Goal: Obtain resource: Obtain resource

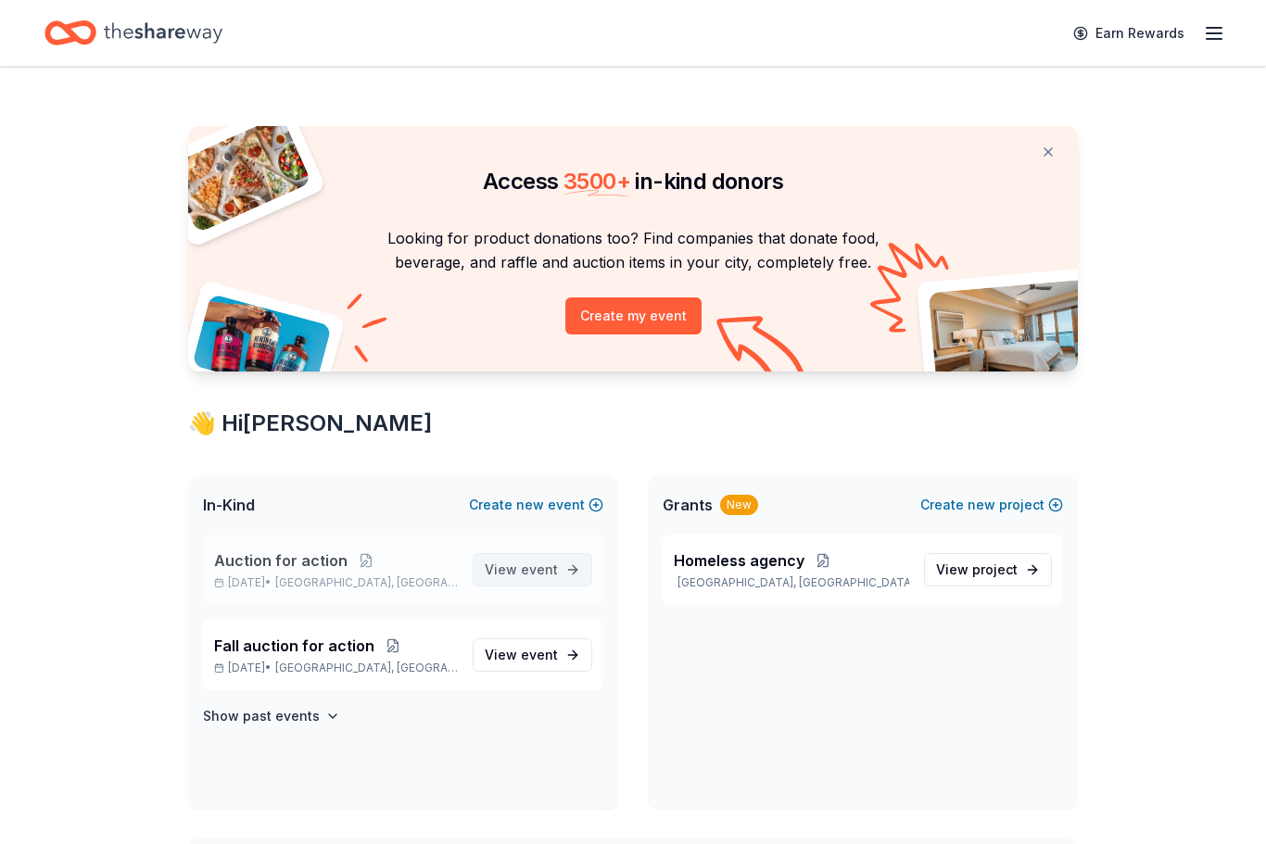
click at [526, 555] on link "View event" at bounding box center [533, 569] width 120 height 33
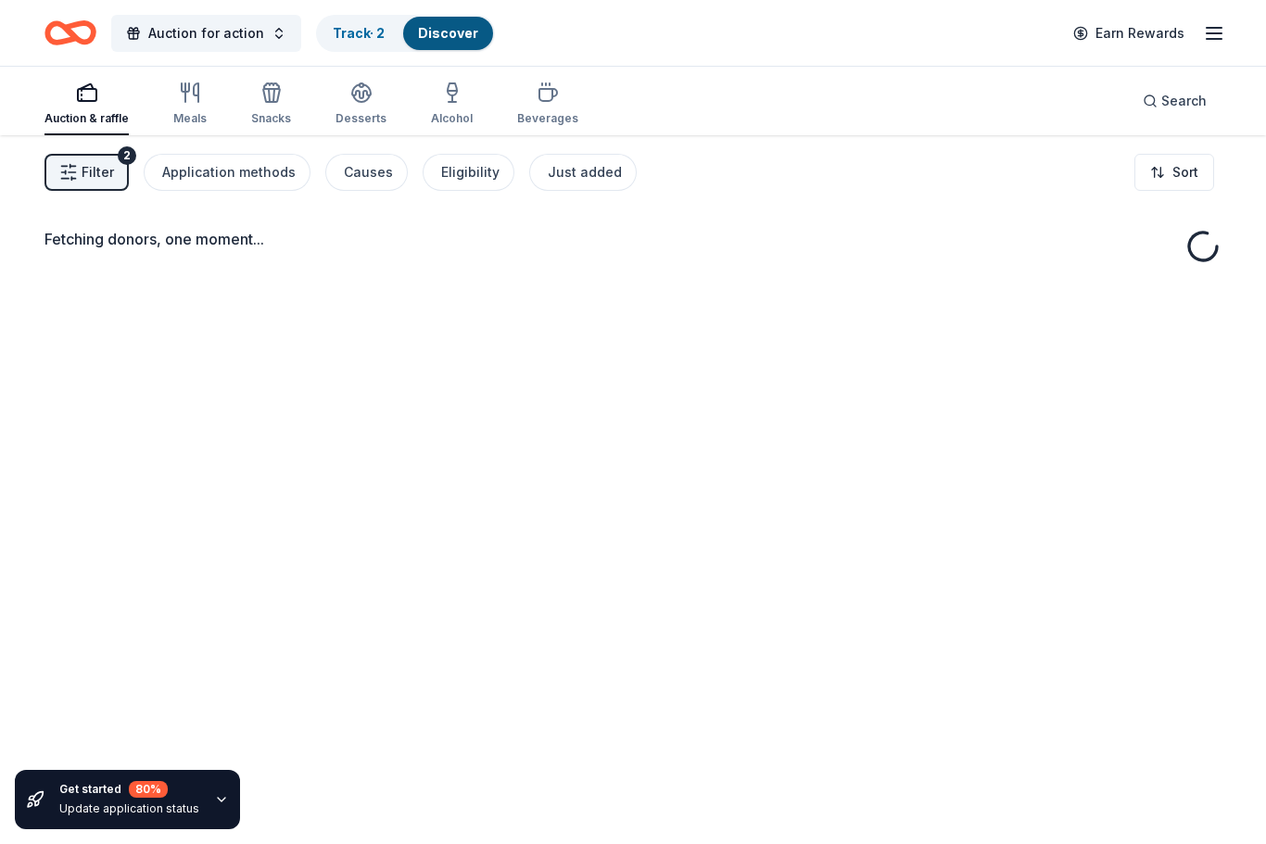
click at [468, 28] on link "Discover" at bounding box center [448, 33] width 60 height 16
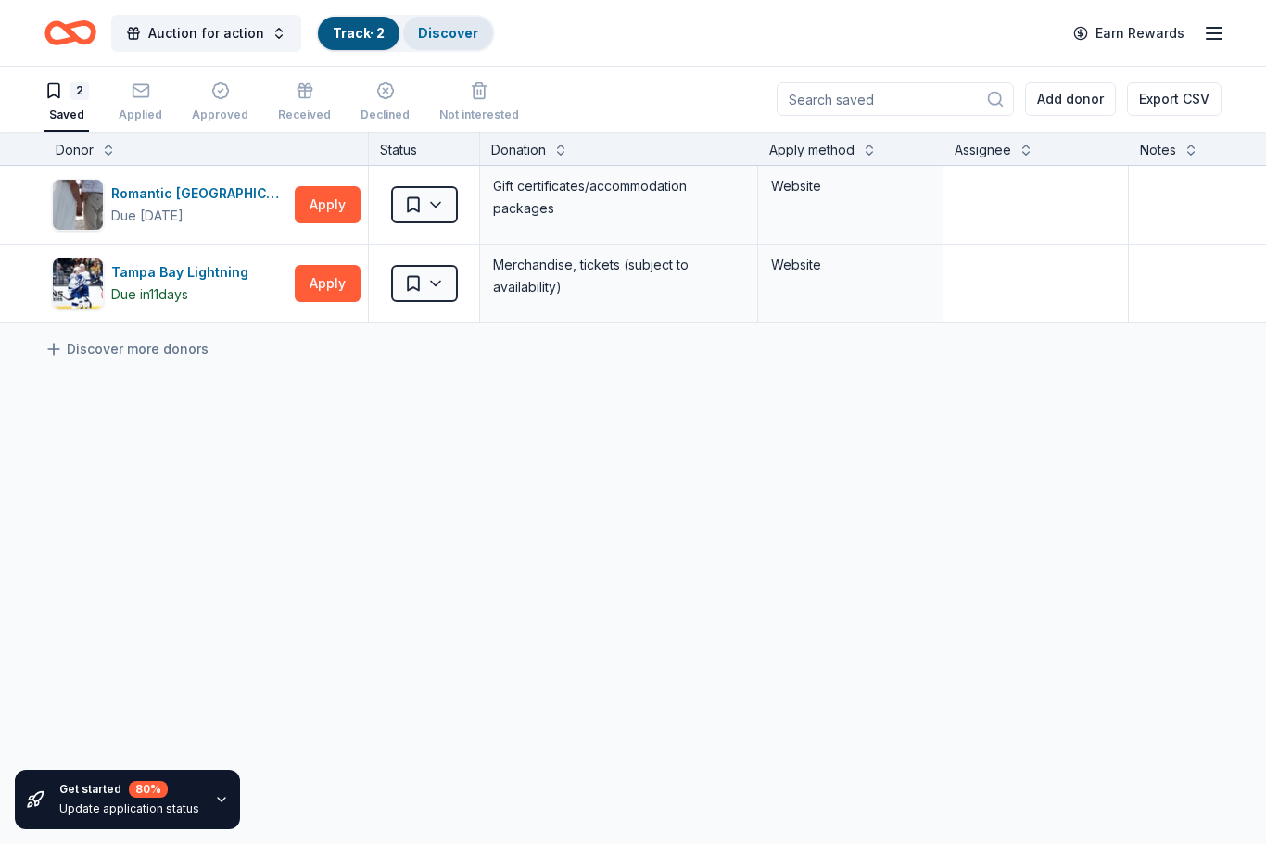
click at [447, 34] on link "Discover" at bounding box center [448, 33] width 60 height 16
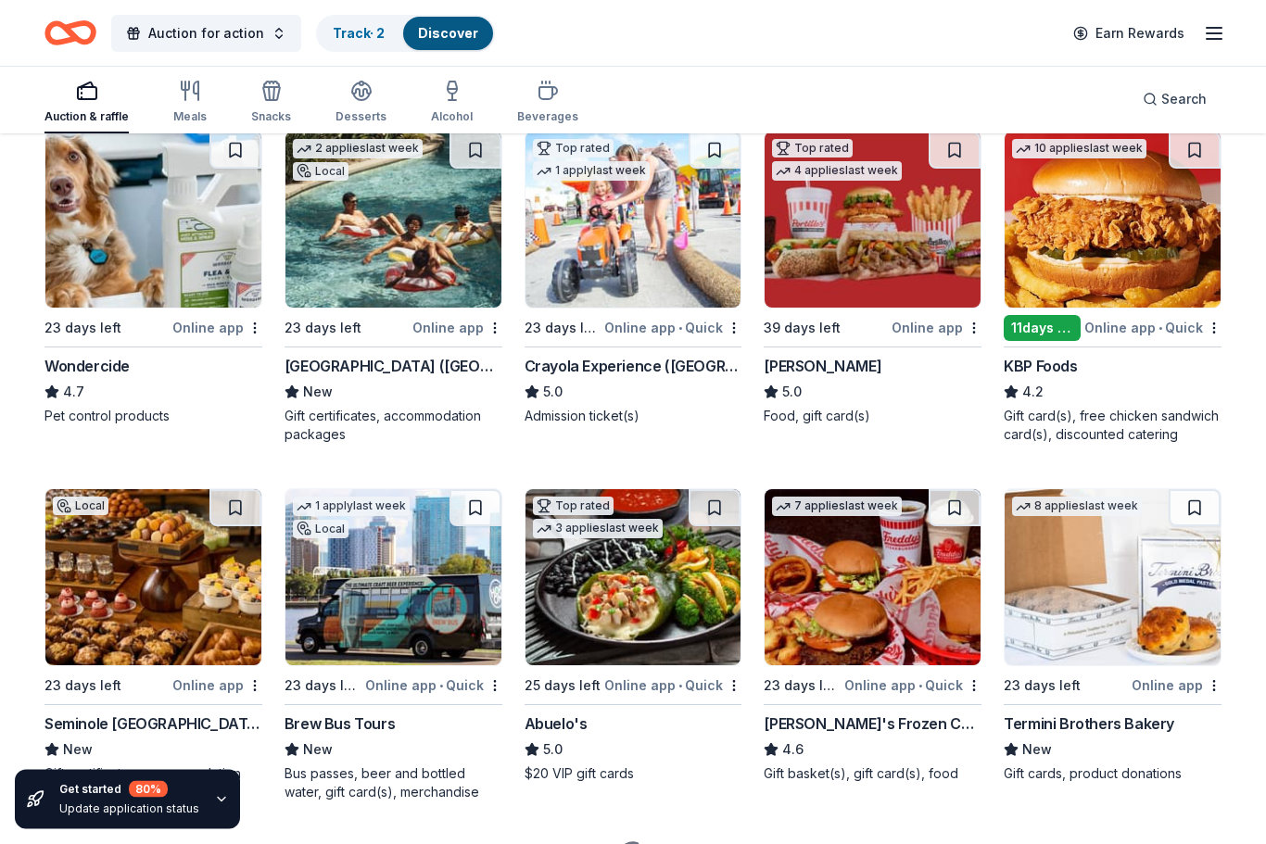
scroll to position [926, 0]
click at [326, 619] on img at bounding box center [393, 577] width 216 height 176
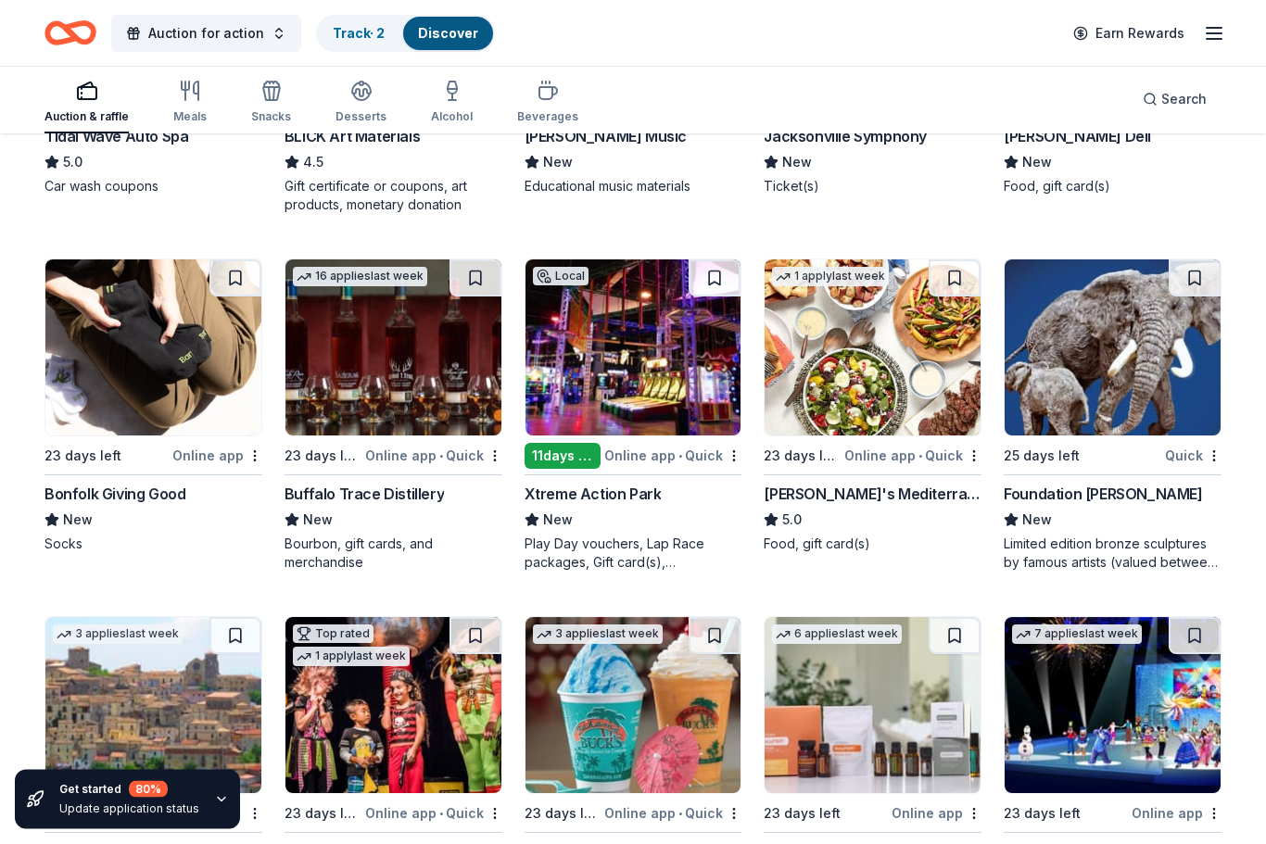
scroll to position [3642, 0]
click at [380, 401] on img at bounding box center [393, 348] width 216 height 176
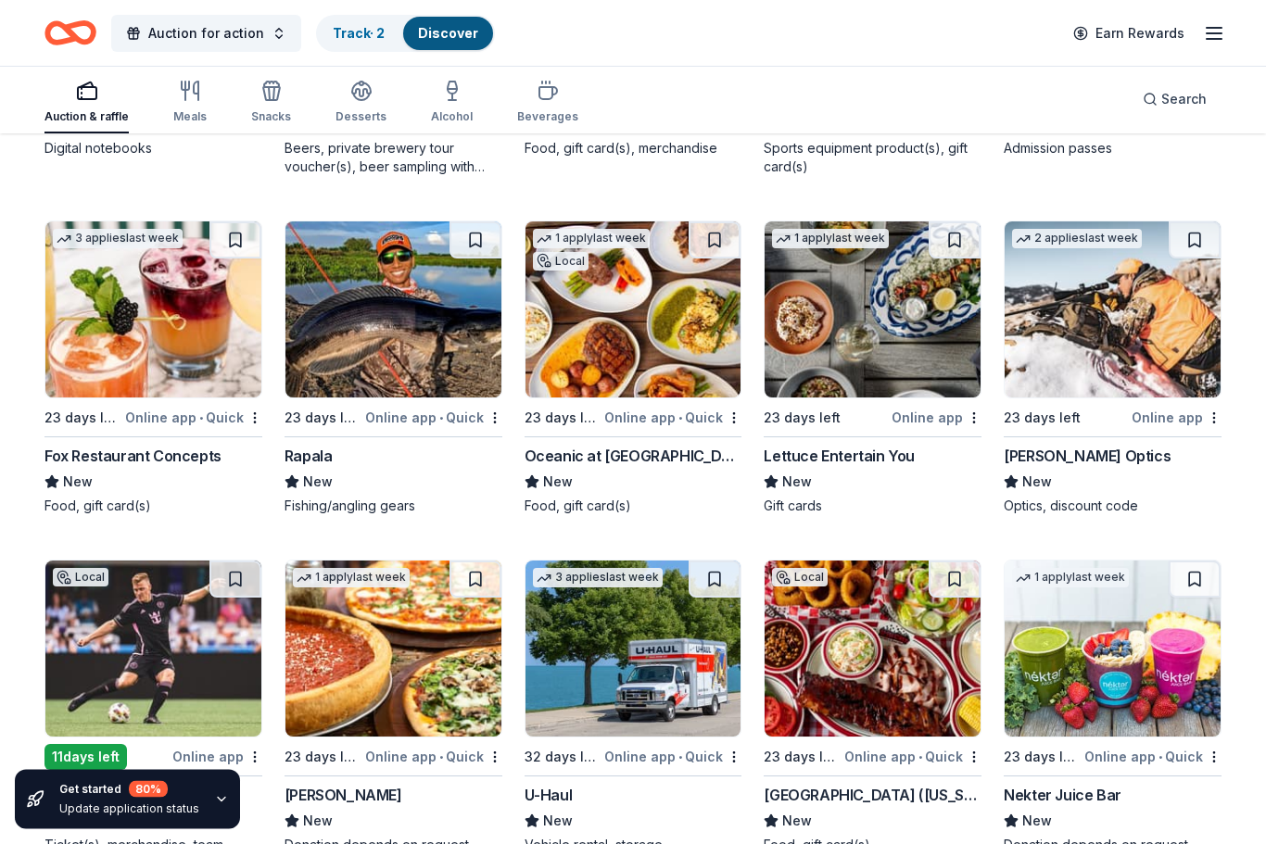
scroll to position [6542, 0]
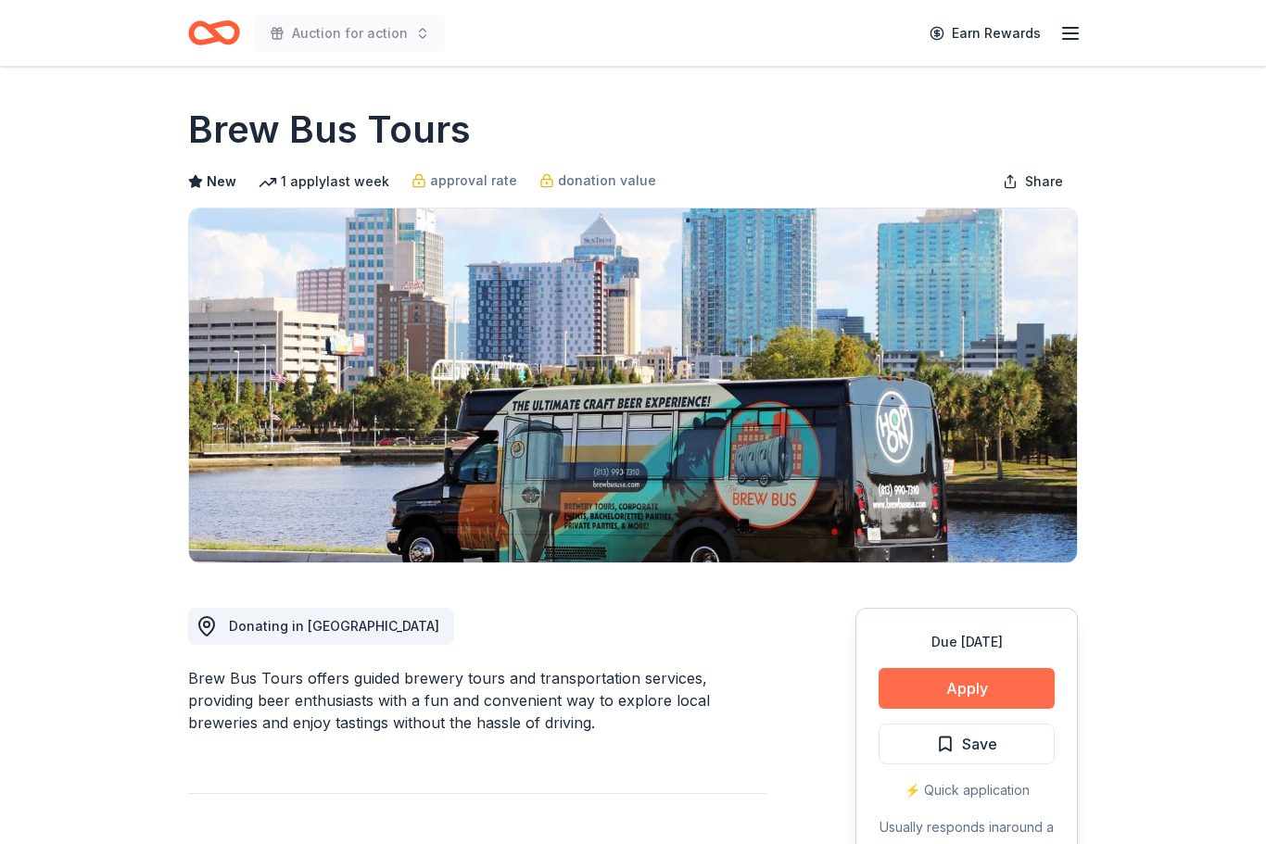
click at [1014, 683] on button "Apply" at bounding box center [967, 688] width 176 height 41
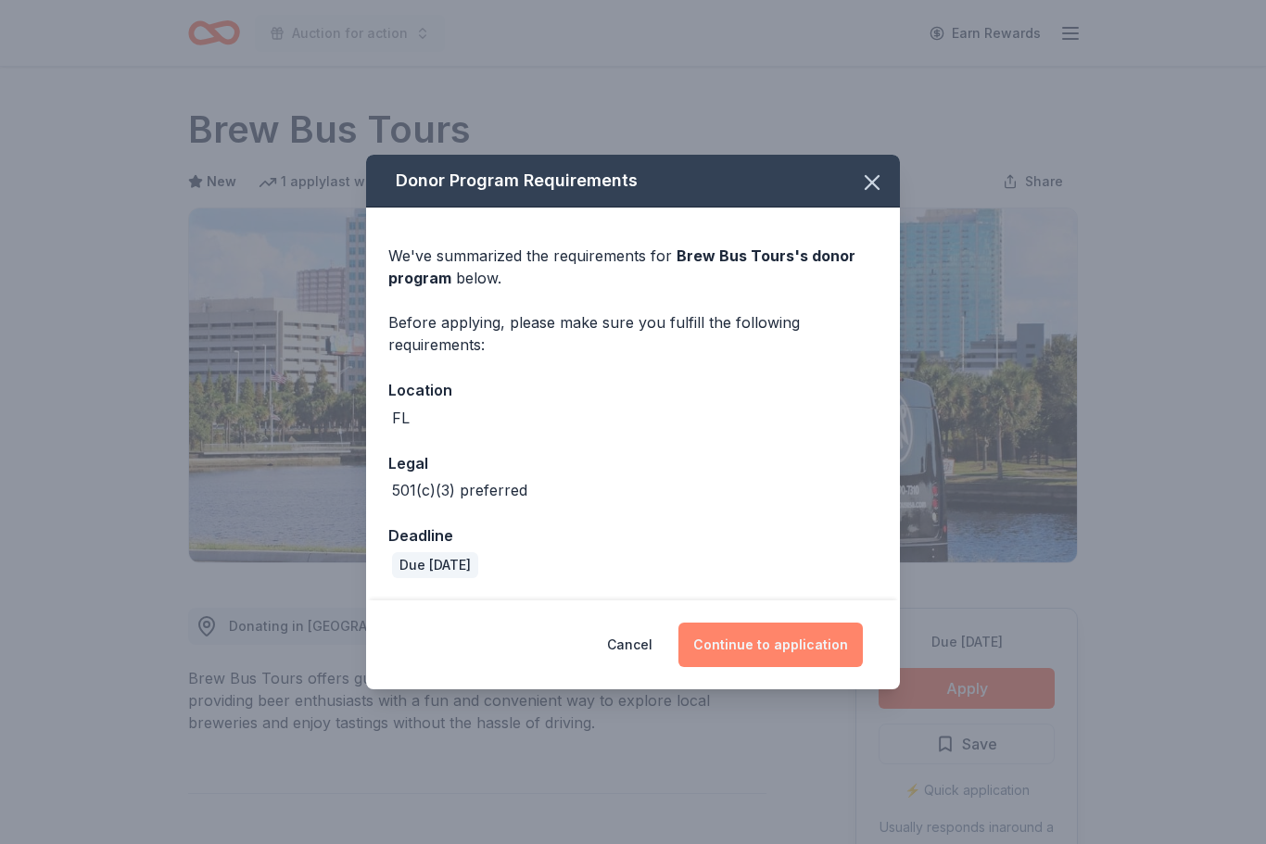
click at [809, 653] on button "Continue to application" at bounding box center [770, 645] width 184 height 44
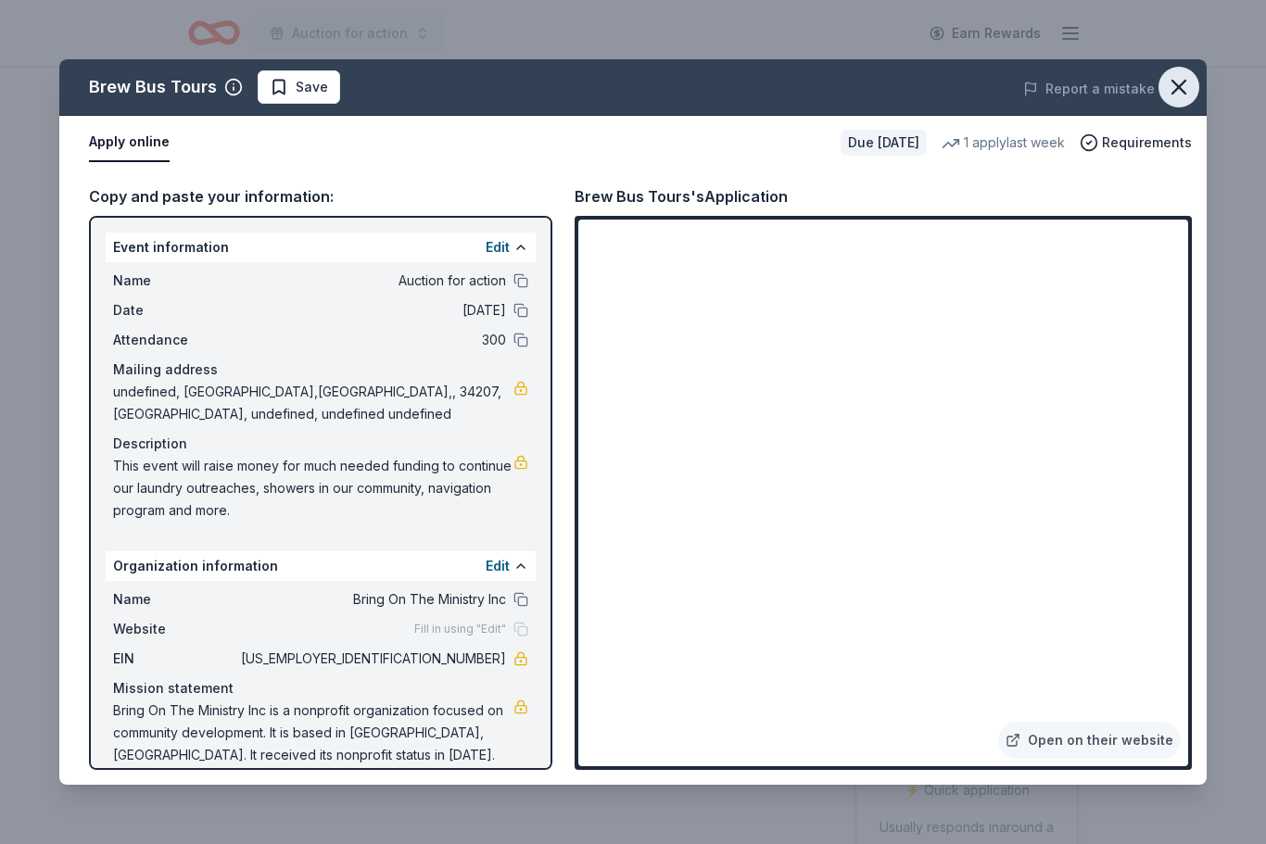
click at [1177, 90] on icon "button" at bounding box center [1179, 87] width 13 height 13
